Goal: Check status: Check status

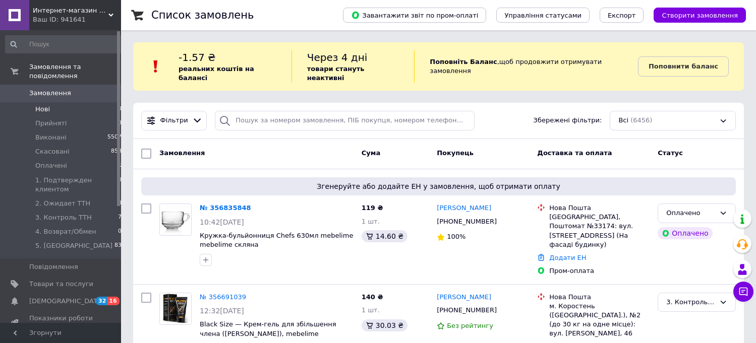
click at [79, 89] on span "Замовлення" at bounding box center [61, 93] width 64 height 9
click at [89, 12] on span "Интернет-магазин «МебеЛайм» - мебель и товары для дома по Дропшиппингу" at bounding box center [71, 10] width 76 height 9
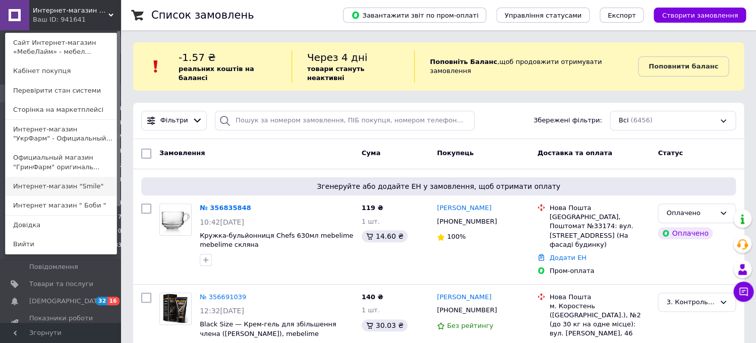
click at [100, 181] on link "Интернет-магазин "Smile"" at bounding box center [61, 186] width 111 height 19
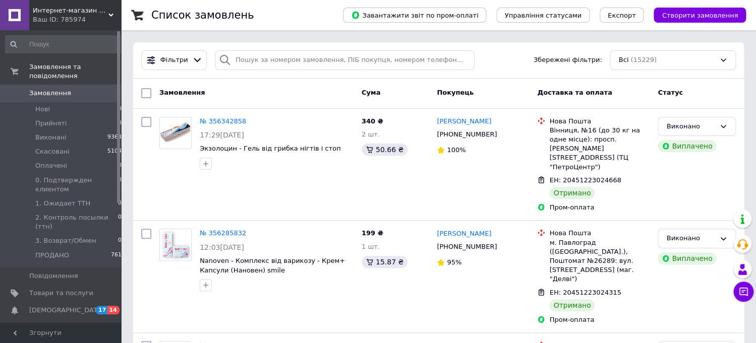
click at [107, 10] on span "Интернет-магазин "Smile"" at bounding box center [71, 10] width 76 height 9
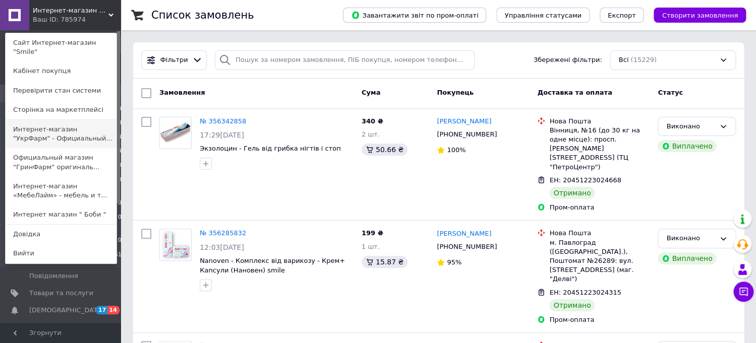
click at [91, 134] on link "Интернет-магазин "УкрФарм" - Официальный..." at bounding box center [61, 134] width 111 height 28
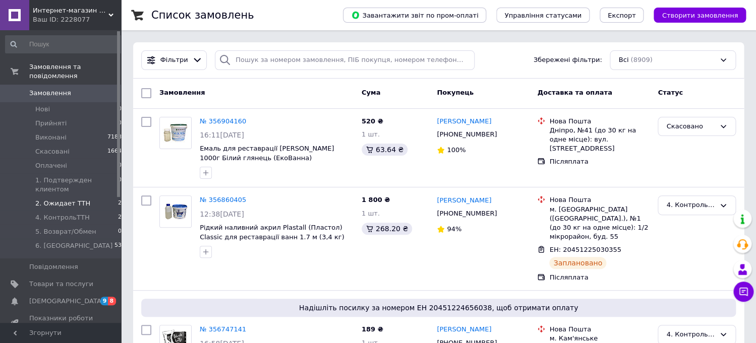
click at [99, 207] on li "2. Ожидает ТТН 2" at bounding box center [64, 204] width 128 height 14
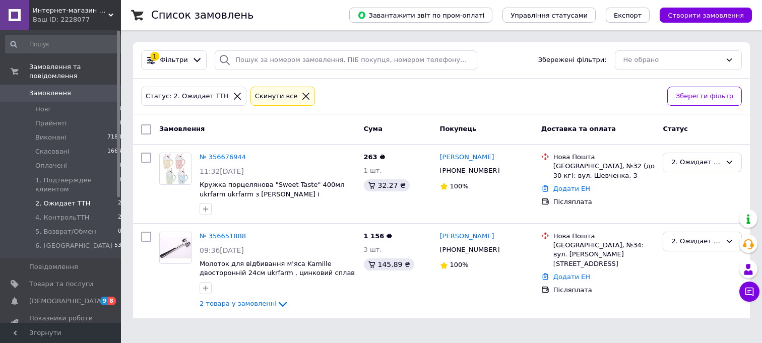
click at [103, 16] on div "Ваш ID: 2228077" at bounding box center [77, 19] width 88 height 9
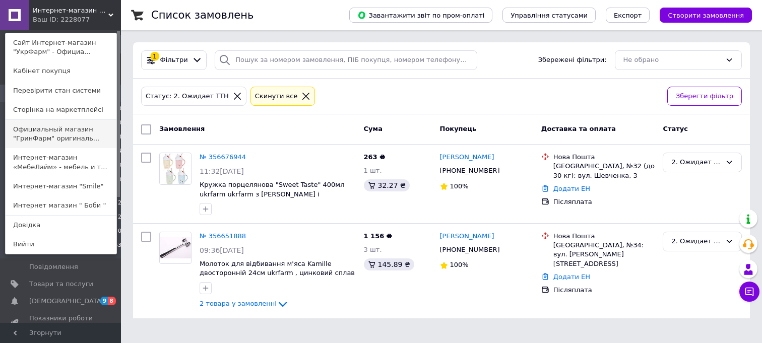
click at [73, 133] on link "Официальный магазин "ГринФарм" оригиналь..." at bounding box center [61, 134] width 111 height 28
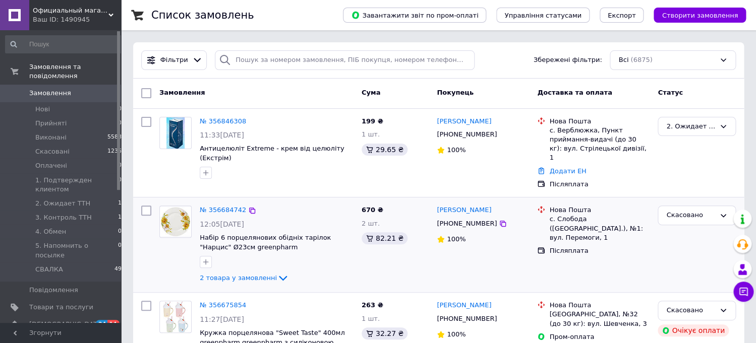
scroll to position [966, 0]
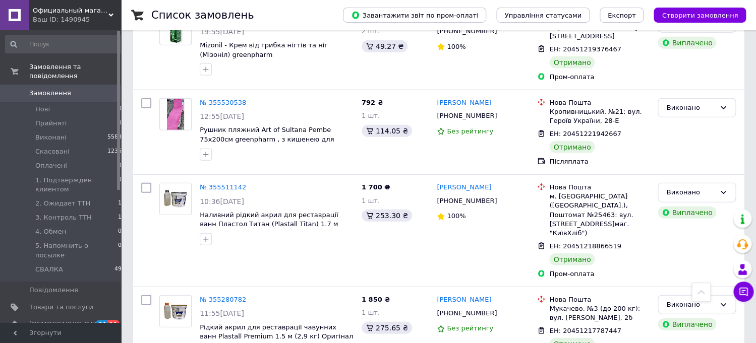
click at [88, 20] on div "Ваш ID: 1490945" at bounding box center [77, 19] width 88 height 9
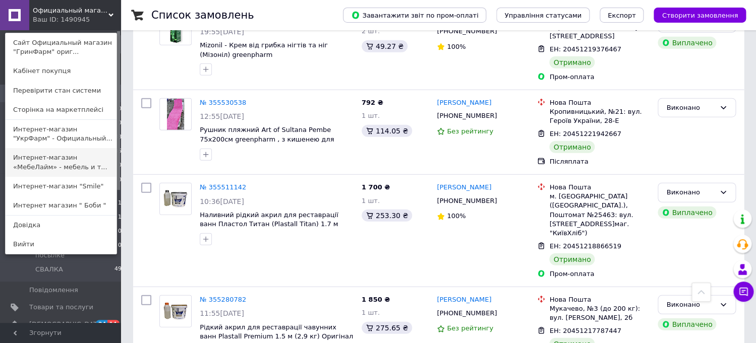
click at [80, 164] on link "Интернет-магазин «МебеЛайм» - мебель и т..." at bounding box center [61, 162] width 111 height 28
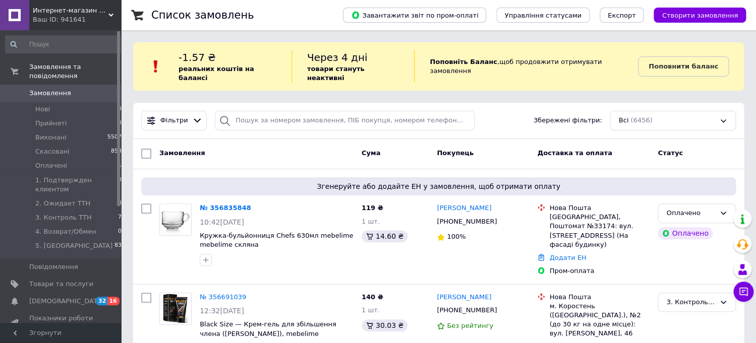
click at [270, 127] on div "Фільтри Збережені фільтри: Всі (6456)" at bounding box center [438, 121] width 610 height 36
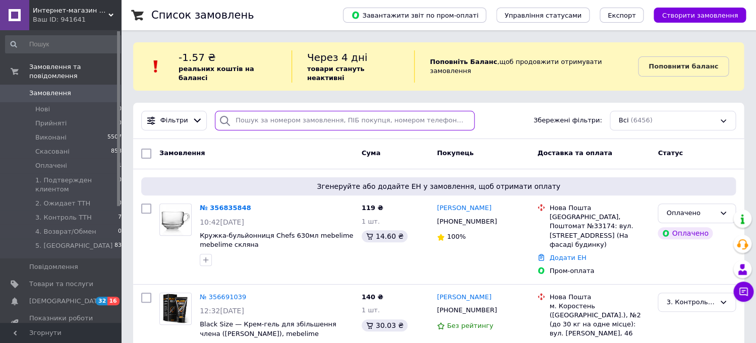
click at [282, 111] on input "search" at bounding box center [345, 121] width 260 height 20
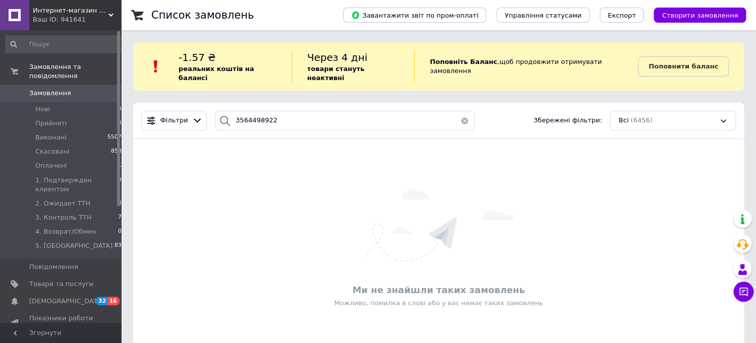
click at [252, 149] on div "Ми не знайшли таких замовлень Можливо, помилка в слові або у вас немає таких за…" at bounding box center [438, 249] width 610 height 200
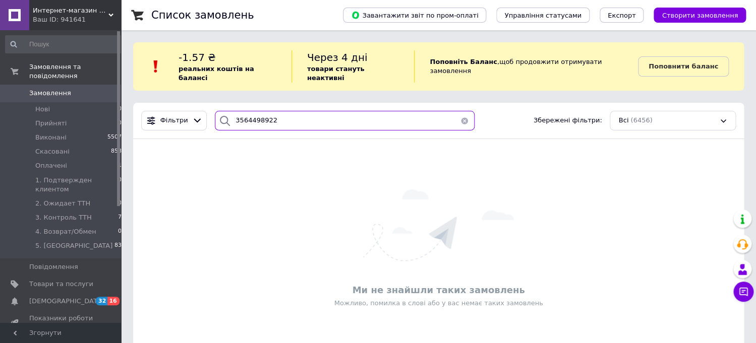
click at [252, 111] on input "3564498922" at bounding box center [345, 121] width 260 height 20
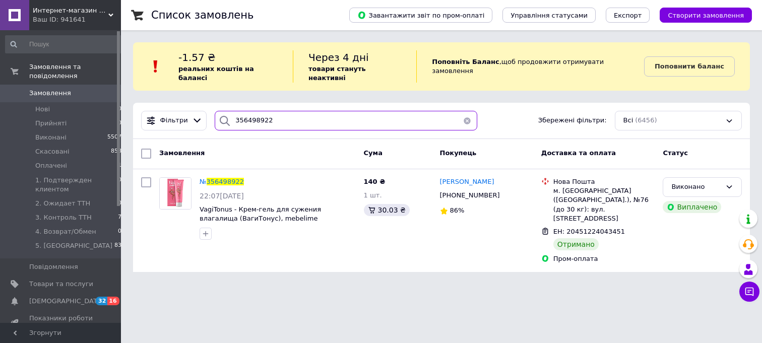
type input "356498922"
click at [589, 228] on span "ЕН: 20451224043451" at bounding box center [590, 232] width 72 height 8
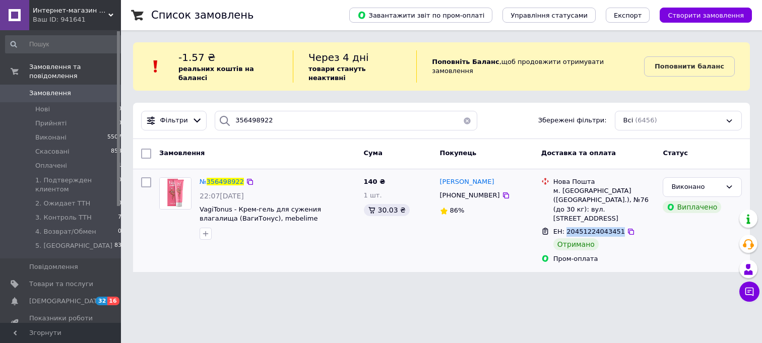
click at [589, 228] on span "ЕН: 20451224043451" at bounding box center [590, 232] width 72 height 8
copy span "20451224043451"
click at [74, 92] on span "Замовлення" at bounding box center [61, 93] width 64 height 9
